Goal: Answer question/provide support: Share knowledge or assist other users

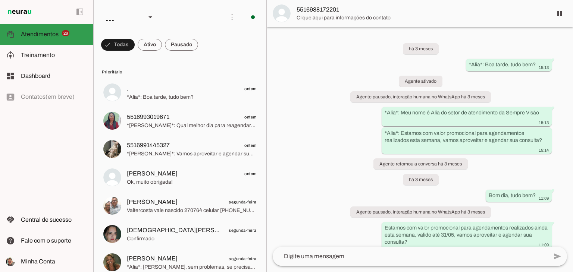
scroll to position [138, 0]
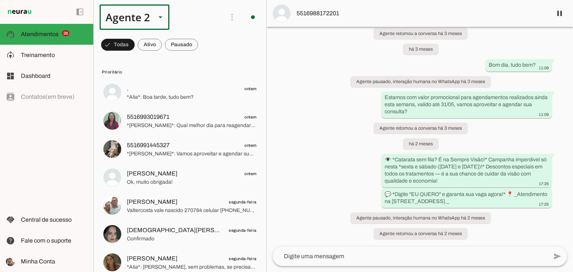
click at [156, 24] on div at bounding box center [160, 16] width 18 height 25
click at [205, 43] on slot at bounding box center [233, 47] width 57 height 9
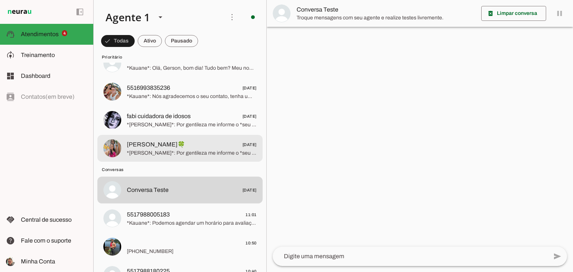
scroll to position [37, 0]
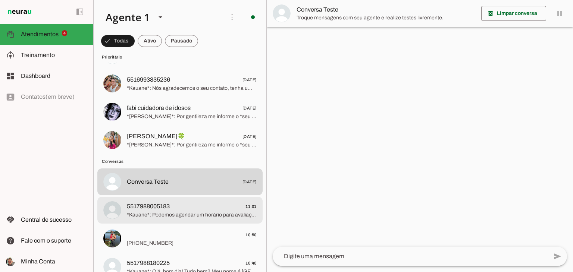
click at [199, 206] on span "5517988005183 11:01" at bounding box center [192, 206] width 130 height 9
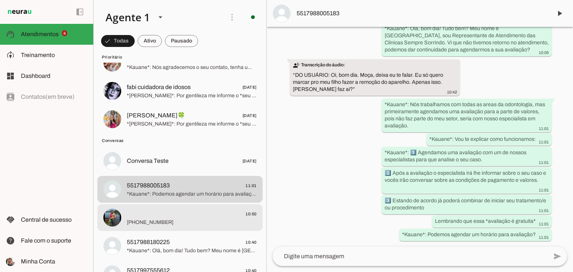
scroll to position [75, 0]
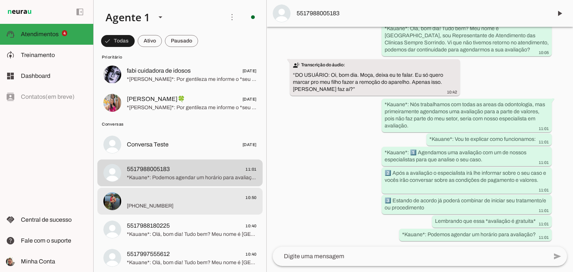
click at [168, 201] on span "10:50" at bounding box center [192, 197] width 130 height 9
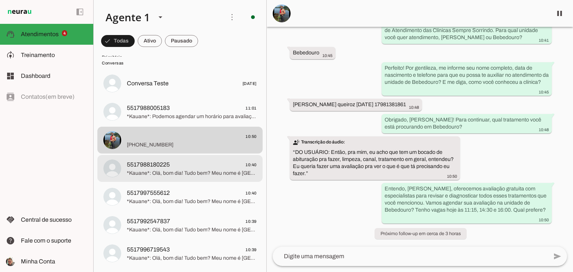
scroll to position [149, 0]
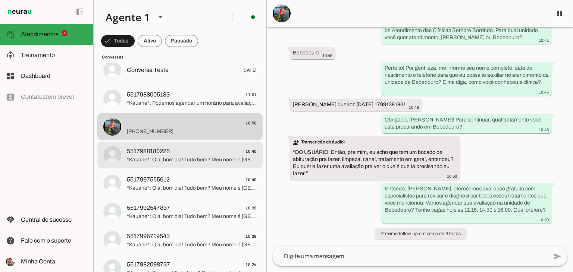
click at [160, 157] on span "*Kauane*: Olá, bom dia! Tudo bem? Meu nome é [GEOGRAPHIC_DATA], sou Representan…" at bounding box center [192, 159] width 130 height 7
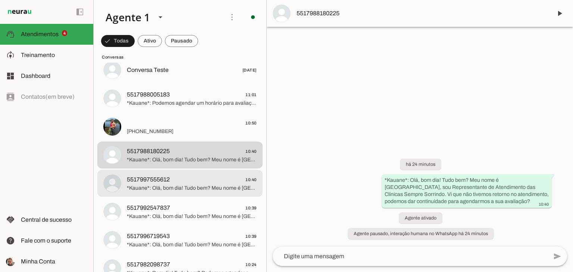
click at [200, 181] on span "5517997555612 10:40" at bounding box center [192, 179] width 130 height 9
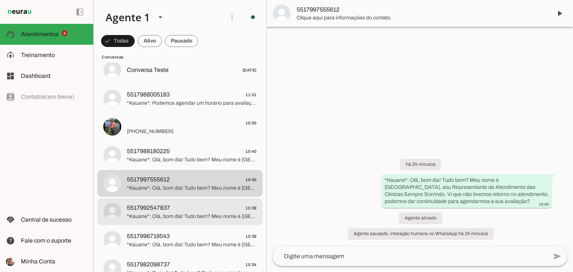
click at [166, 214] on span "*Kauane*: Olá, bom dia! Tudo bem? Meu nome é [GEOGRAPHIC_DATA], sou Representan…" at bounding box center [192, 216] width 130 height 7
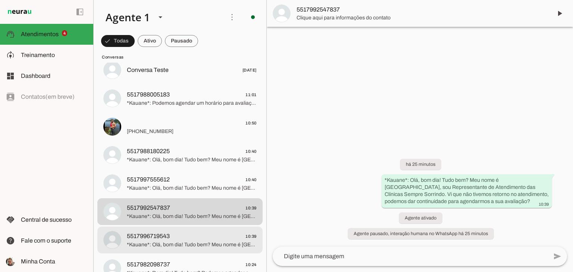
click at [164, 236] on span "5517996719543" at bounding box center [148, 236] width 43 height 9
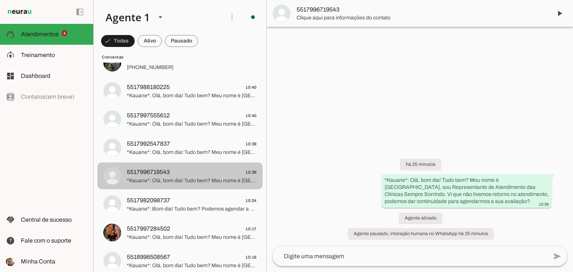
scroll to position [224, 0]
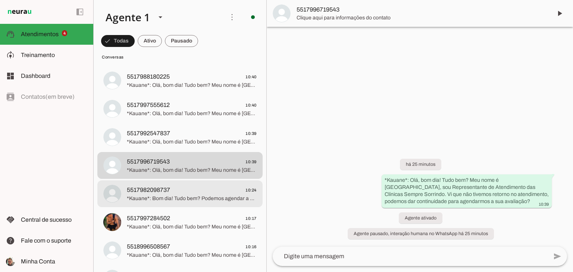
click at [178, 195] on span "*Kauane*: Bom dia! Tudo bem? Podemos agendar a sua avaliação totalmente gratuit…" at bounding box center [192, 198] width 130 height 7
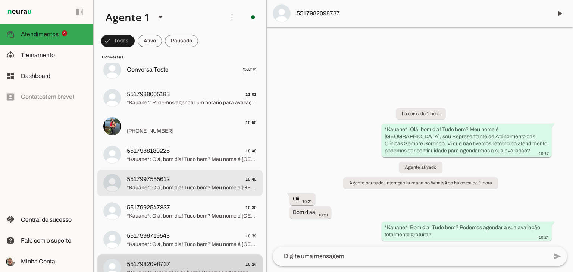
scroll to position [149, 0]
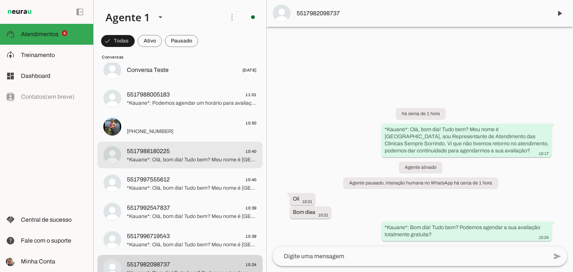
click at [182, 154] on span "5517988180225 10:40" at bounding box center [192, 151] width 130 height 9
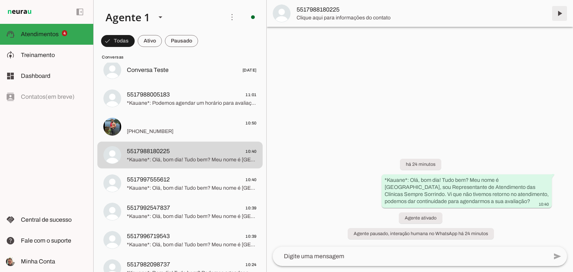
click at [559, 14] on span at bounding box center [560, 13] width 18 height 18
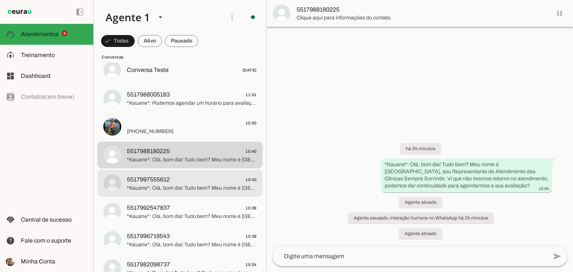
click at [174, 179] on span "5517997555612 10:40" at bounding box center [192, 179] width 130 height 9
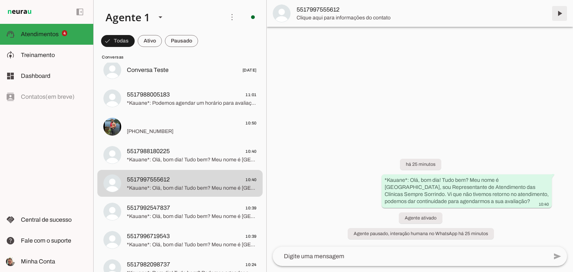
click at [560, 16] on span at bounding box center [560, 13] width 18 height 18
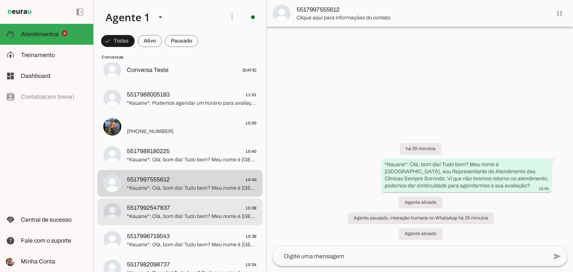
click at [193, 210] on span "5517992547837 10:39" at bounding box center [192, 208] width 130 height 9
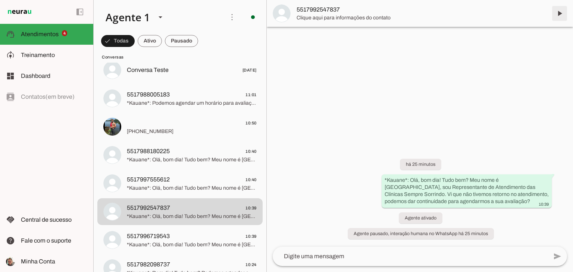
click at [558, 14] on span at bounding box center [560, 13] width 18 height 18
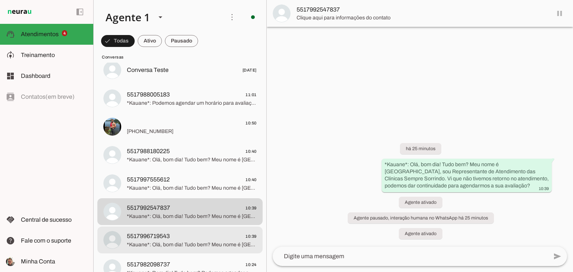
click at [187, 247] on span "*Kauane*: Olá, bom dia! Tudo bem? Meu nome é [GEOGRAPHIC_DATA], sou Representan…" at bounding box center [192, 244] width 130 height 7
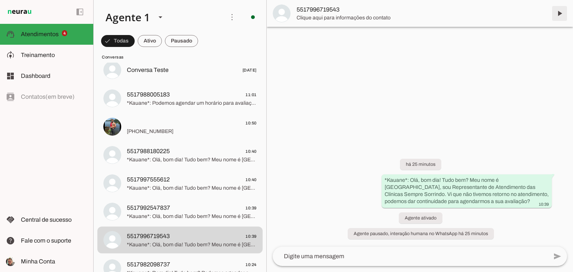
click at [560, 14] on span at bounding box center [560, 13] width 18 height 18
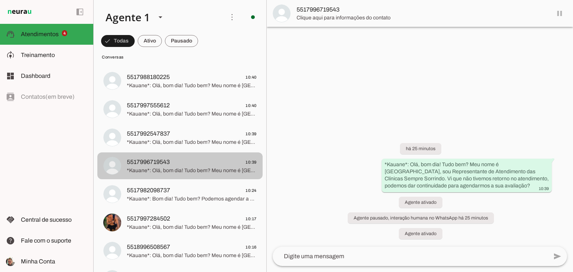
scroll to position [224, 0]
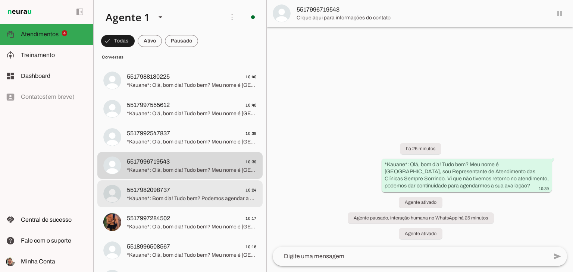
click at [170, 190] on span "5517982098737" at bounding box center [148, 190] width 43 height 9
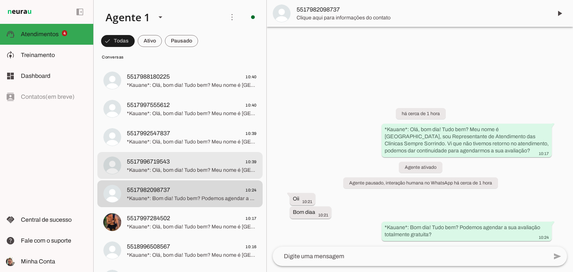
scroll to position [261, 0]
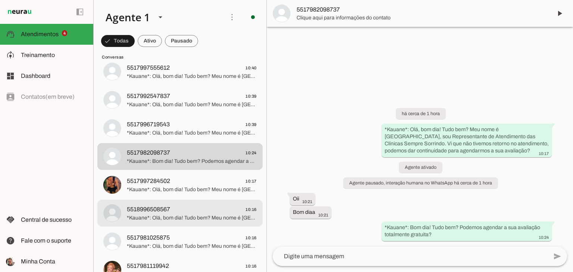
click at [176, 213] on span "5518996508567 10:16" at bounding box center [192, 209] width 130 height 9
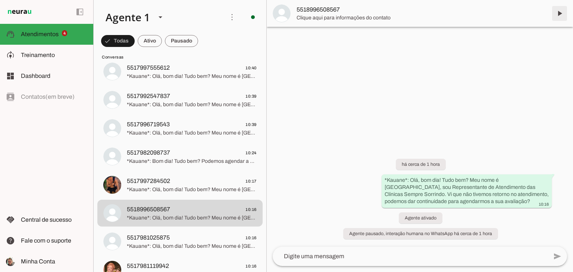
click at [560, 14] on span at bounding box center [560, 13] width 18 height 18
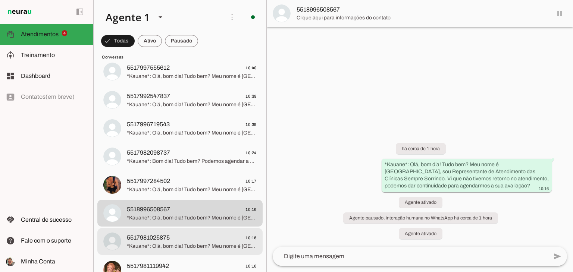
click at [175, 239] on span "5517981025875 10:16" at bounding box center [192, 238] width 130 height 9
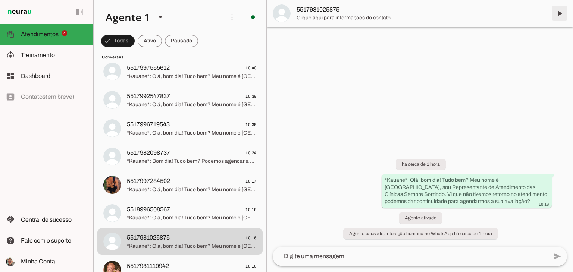
click at [558, 16] on span at bounding box center [560, 13] width 18 height 18
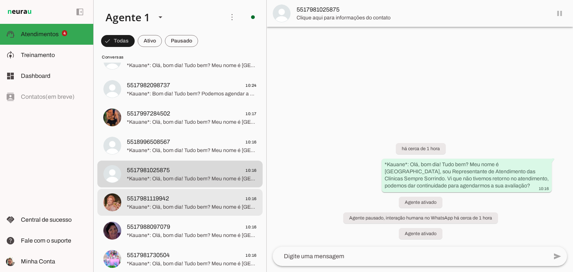
scroll to position [336, 0]
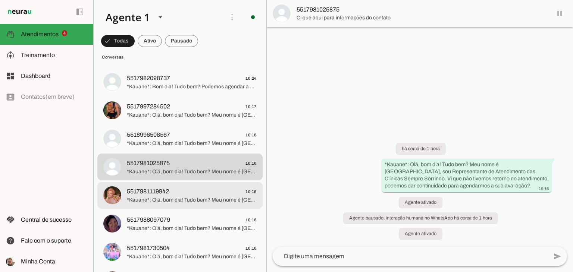
click at [185, 203] on span "*Kauane*: Olá, bom dia! Tudo bem? Meu nome é [GEOGRAPHIC_DATA], sou Representan…" at bounding box center [192, 200] width 130 height 7
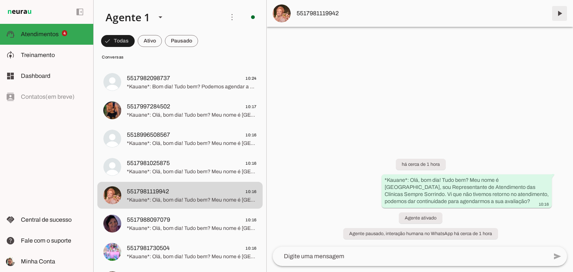
click at [555, 14] on span at bounding box center [560, 13] width 18 height 18
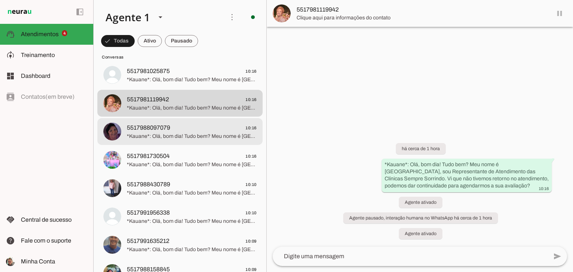
scroll to position [448, 0]
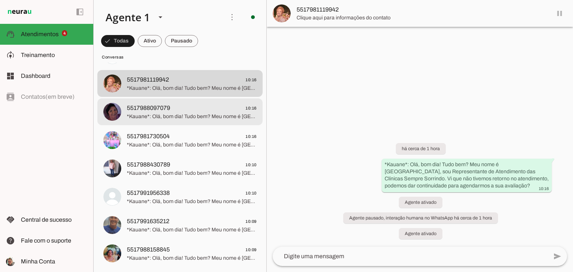
click at [202, 118] on span "*Kauane*: Olá, bom dia! Tudo bem? Meu nome é [GEOGRAPHIC_DATA], sou Representan…" at bounding box center [192, 116] width 130 height 7
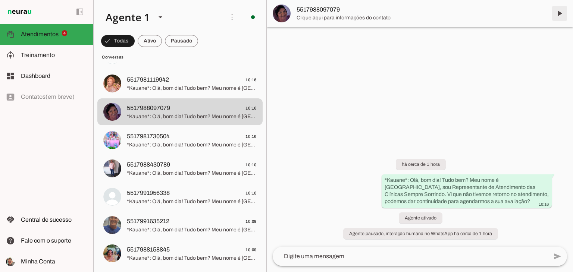
click at [555, 14] on span at bounding box center [560, 13] width 18 height 18
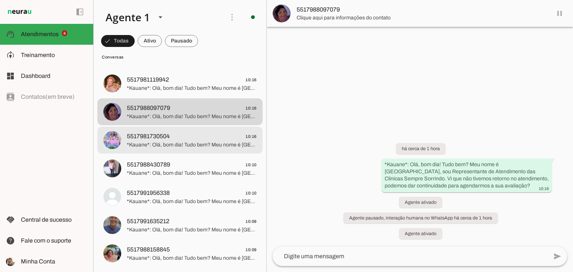
click at [195, 141] on span "*Kauane*: Olá, bom dia! Tudo bem? Meu nome é [GEOGRAPHIC_DATA], sou Representan…" at bounding box center [192, 144] width 130 height 7
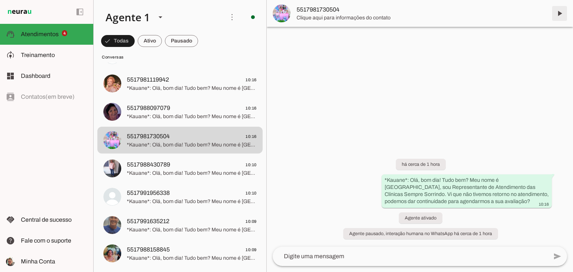
click at [562, 14] on span at bounding box center [560, 13] width 18 height 18
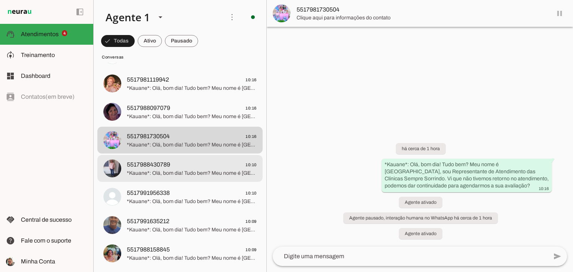
click at [188, 171] on span "*Kauane*: Olá, bom dia! Tudo bem? Meu nome é [GEOGRAPHIC_DATA], sou Representan…" at bounding box center [192, 173] width 130 height 7
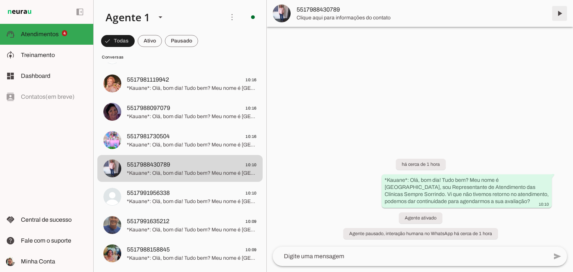
click at [561, 15] on span at bounding box center [560, 13] width 18 height 18
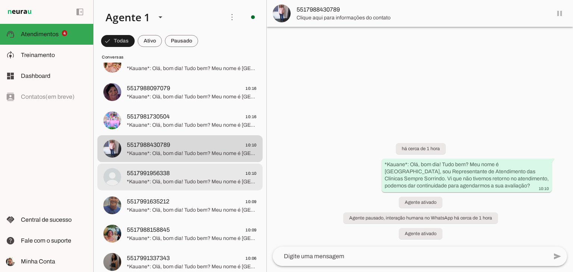
scroll to position [485, 0]
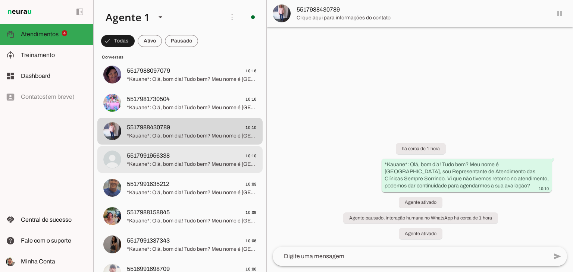
click at [176, 157] on span "5517991956338 10:10" at bounding box center [192, 155] width 130 height 9
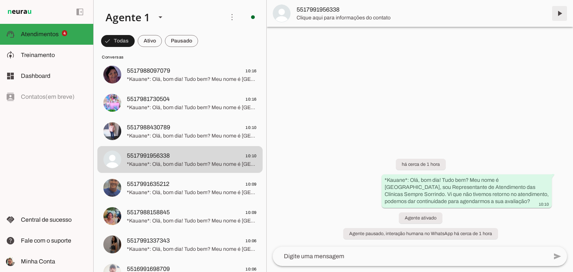
click at [557, 16] on span at bounding box center [560, 13] width 18 height 18
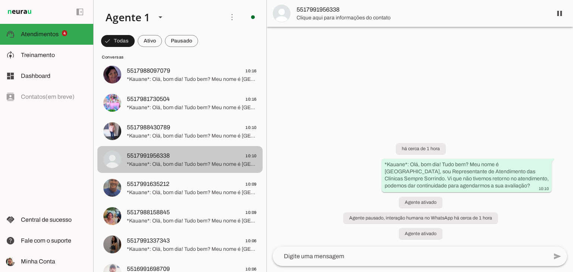
scroll to position [522, 0]
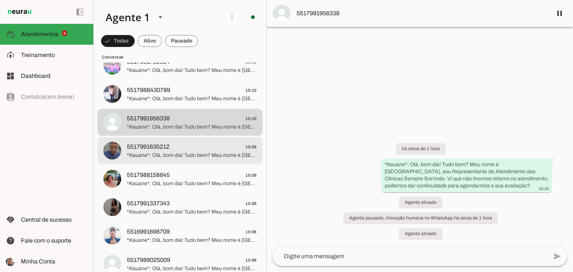
click at [169, 153] on span "*Kauane*: Olá, bom dia! Tudo bem? Meu nome é [GEOGRAPHIC_DATA], sou Representan…" at bounding box center [192, 155] width 130 height 7
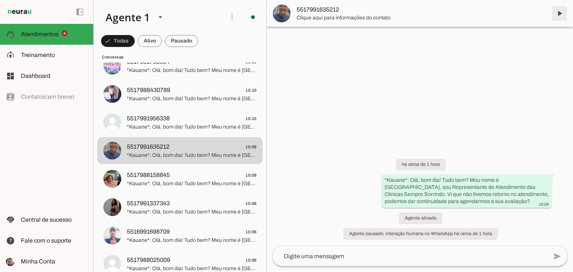
click at [558, 15] on span at bounding box center [560, 13] width 18 height 18
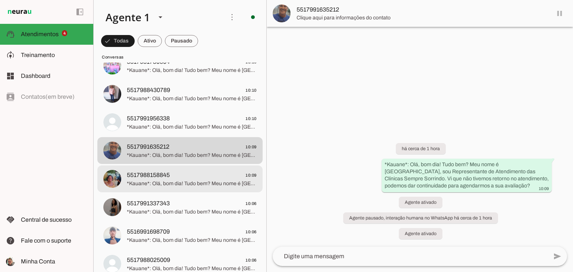
click at [181, 171] on span "5517988158845 10:09" at bounding box center [192, 175] width 130 height 9
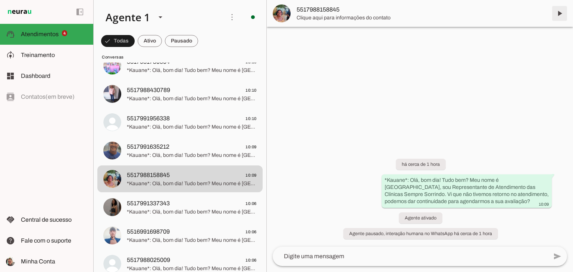
click at [559, 14] on span at bounding box center [560, 13] width 18 height 18
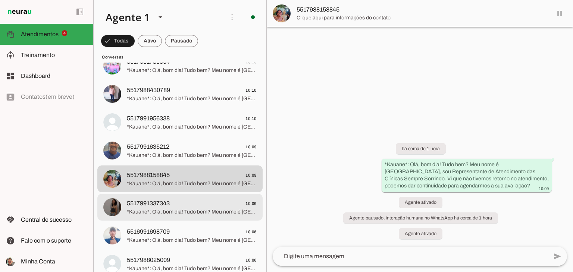
click at [149, 205] on span "5517991337343" at bounding box center [148, 203] width 43 height 9
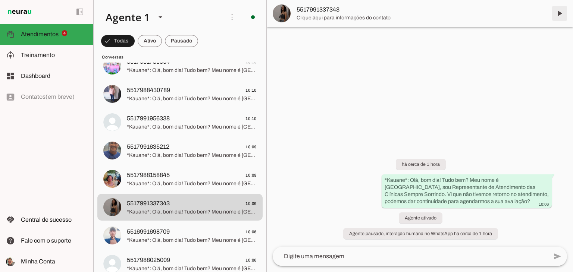
click at [560, 12] on span at bounding box center [560, 13] width 18 height 18
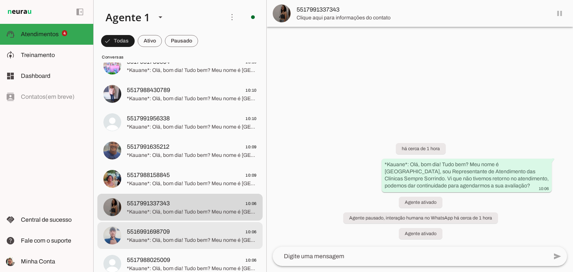
click at [173, 235] on span "5516991698709 10:06" at bounding box center [192, 232] width 130 height 9
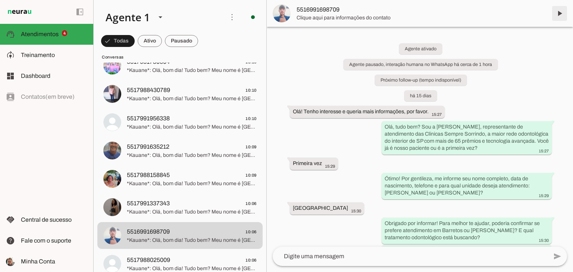
click at [558, 14] on span at bounding box center [560, 13] width 18 height 18
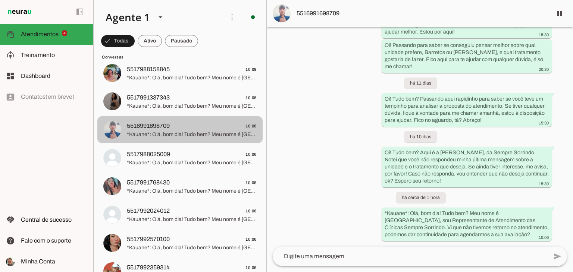
scroll to position [634, 0]
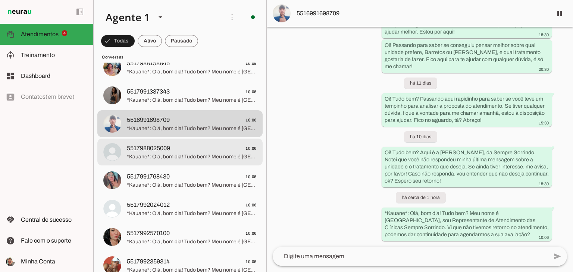
click at [172, 153] on span "5517988025009 10:06" at bounding box center [192, 148] width 130 height 9
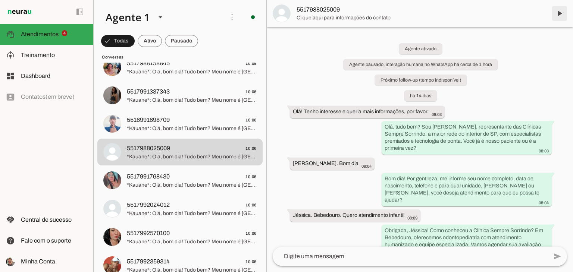
click at [557, 14] on span at bounding box center [560, 13] width 18 height 18
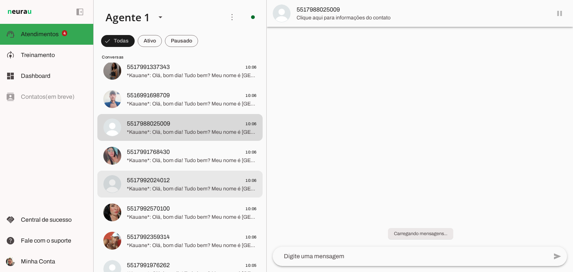
scroll to position [672, 0]
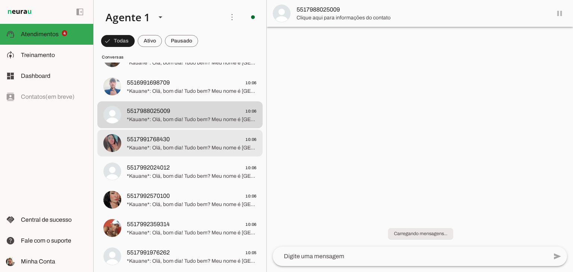
click at [162, 140] on span "5517991768430" at bounding box center [148, 139] width 43 height 9
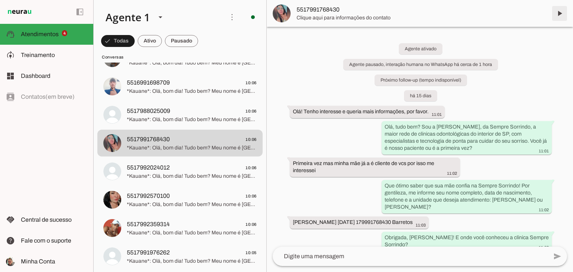
click at [558, 14] on span at bounding box center [560, 13] width 18 height 18
